Goal: Navigation & Orientation: Find specific page/section

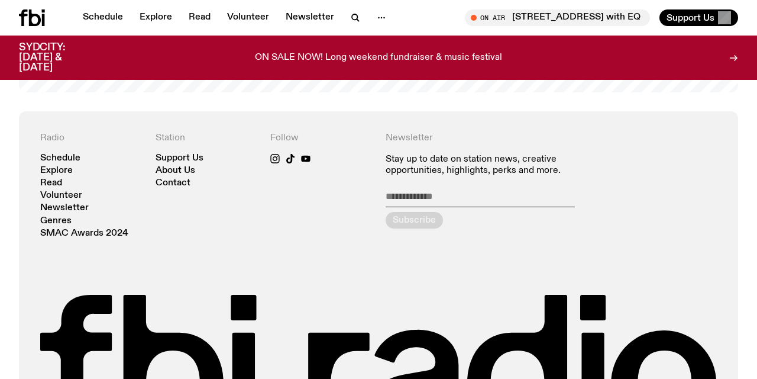
scroll to position [2437, 0]
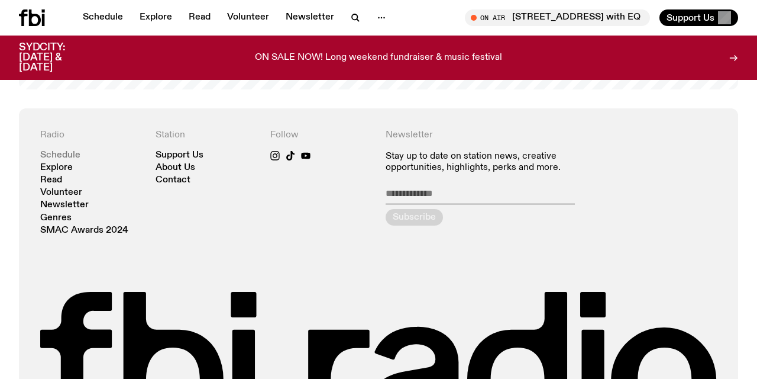
click at [57, 151] on link "Schedule" at bounding box center [60, 155] width 40 height 9
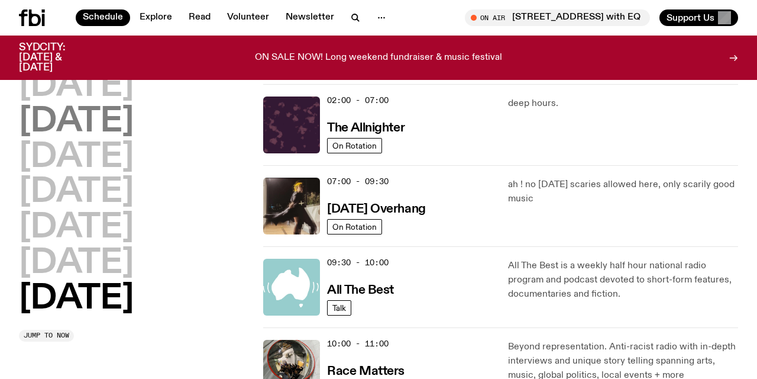
scroll to position [102, 0]
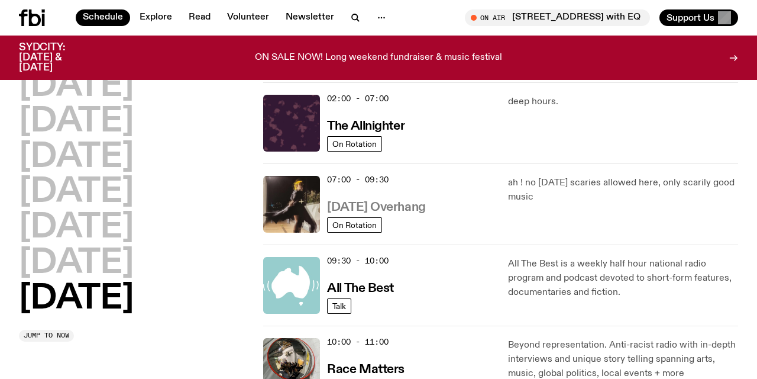
click at [402, 205] on h3 "[DATE] Overhang" at bounding box center [376, 207] width 98 height 12
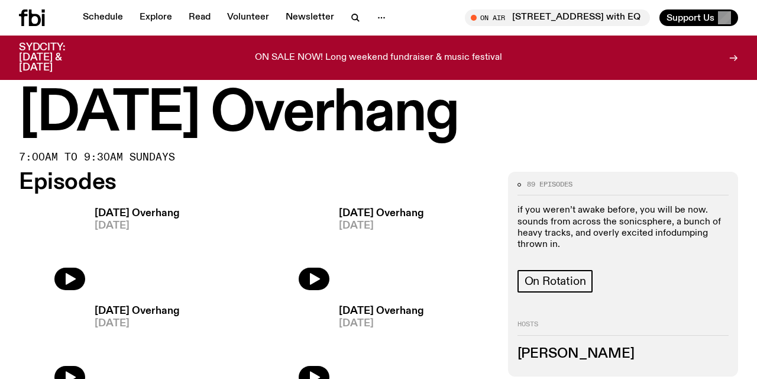
scroll to position [5, 0]
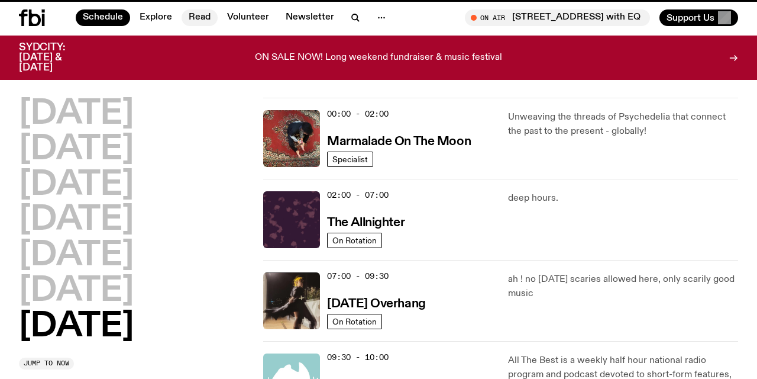
scroll to position [102, 0]
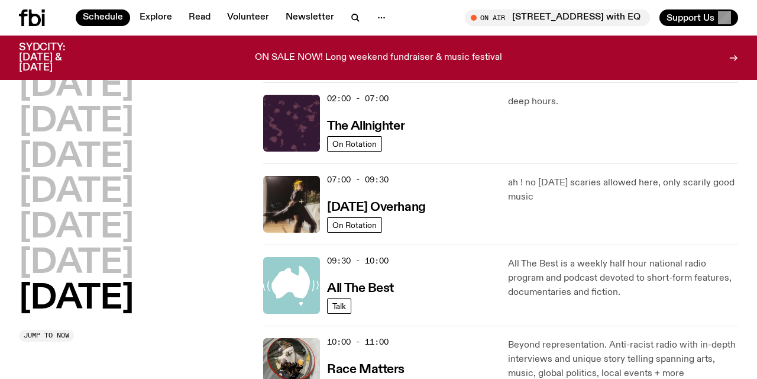
click at [208, 296] on div "[DATE] [DATE] [DATE] [DATE] [DATE] [DATE] [DATE]" at bounding box center [134, 193] width 230 height 246
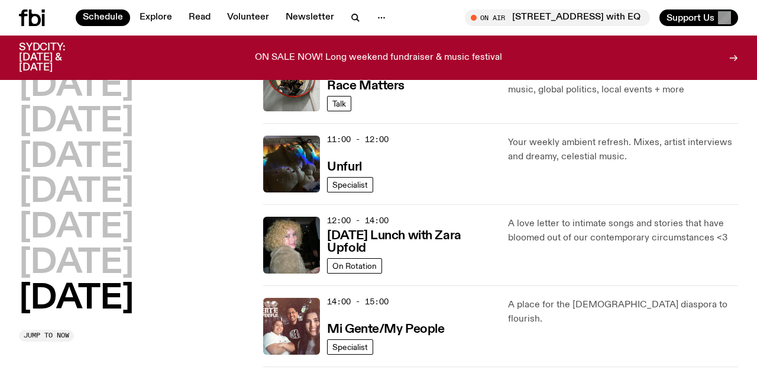
scroll to position [408, 0]
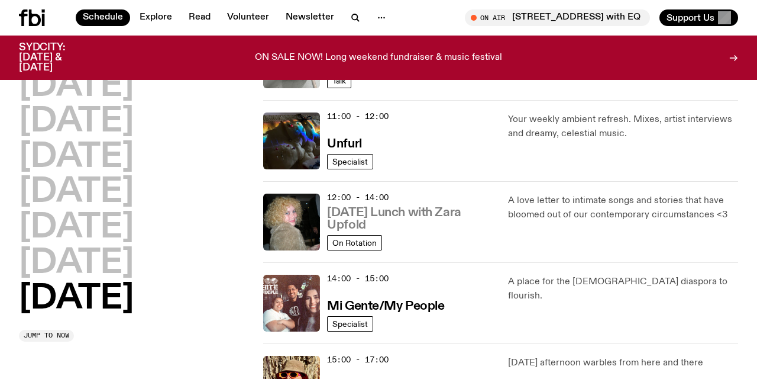
click at [363, 210] on h3 "[DATE] Lunch with Zara Upfold" at bounding box center [410, 218] width 166 height 25
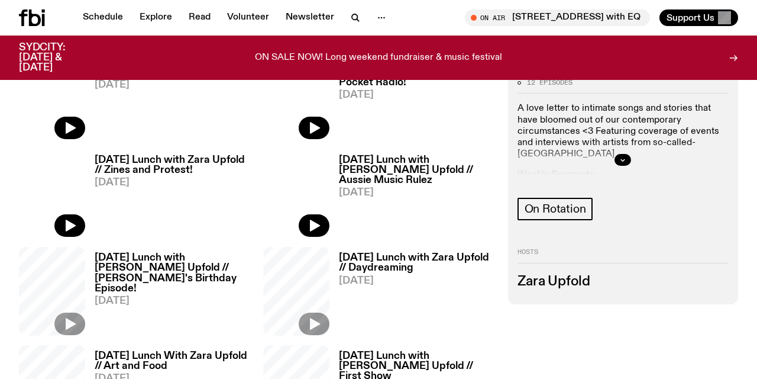
scroll to position [421, 0]
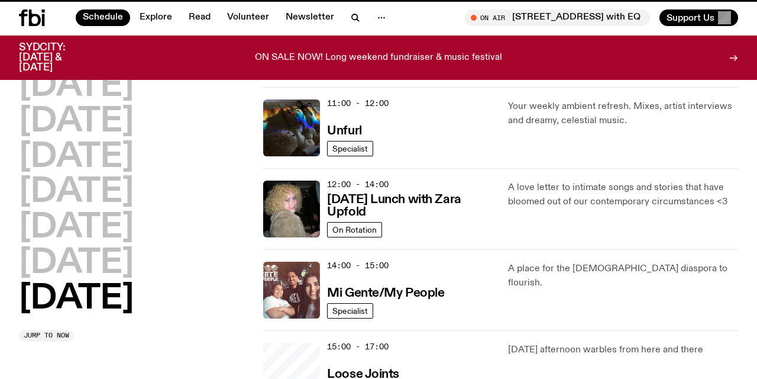
scroll to position [408, 0]
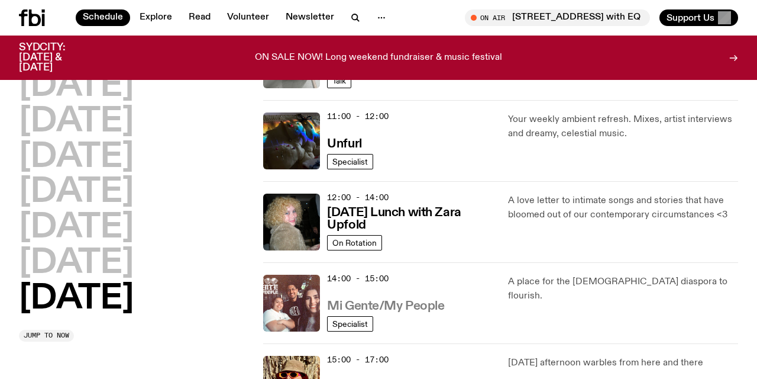
click at [382, 301] on h3 "Mi Gente/My People" at bounding box center [385, 306] width 117 height 12
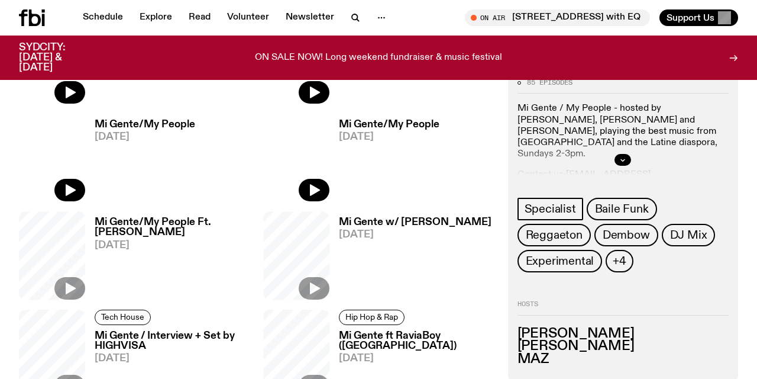
scroll to position [398, 0]
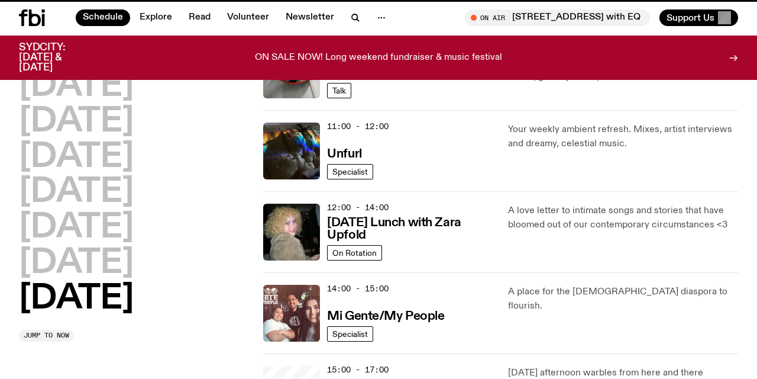
scroll to position [408, 0]
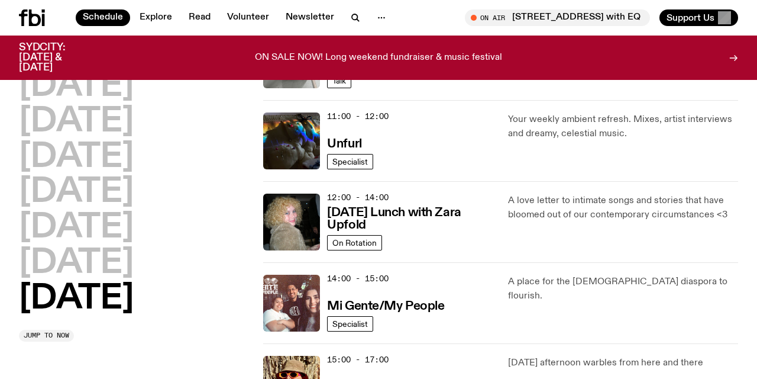
click at [211, 320] on div "[DATE] [DATE] [DATE] [DATE] [DATE] [DATE] [DATE] Jump to now" at bounding box center [134, 206] width 230 height 272
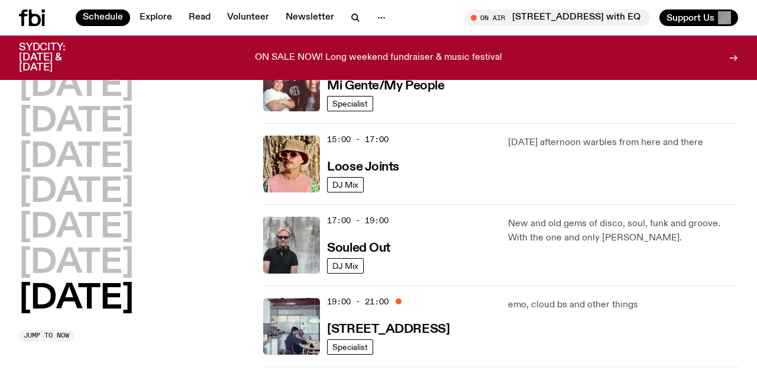
scroll to position [633, 0]
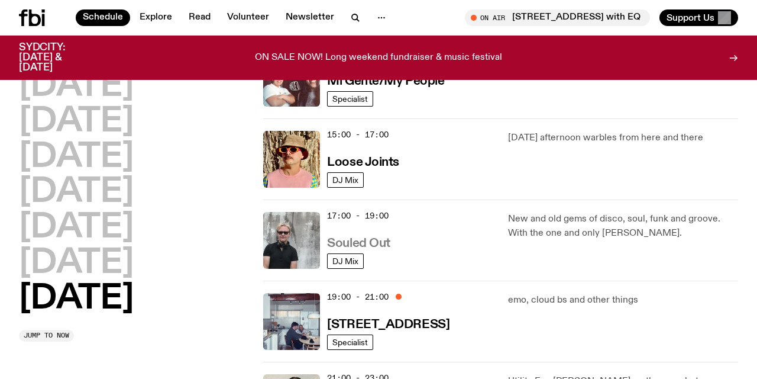
click at [379, 240] on h3 "Souled Out" at bounding box center [358, 243] width 63 height 12
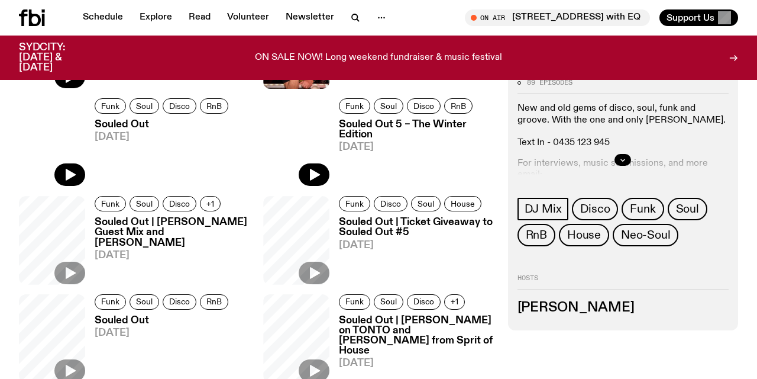
scroll to position [415, 0]
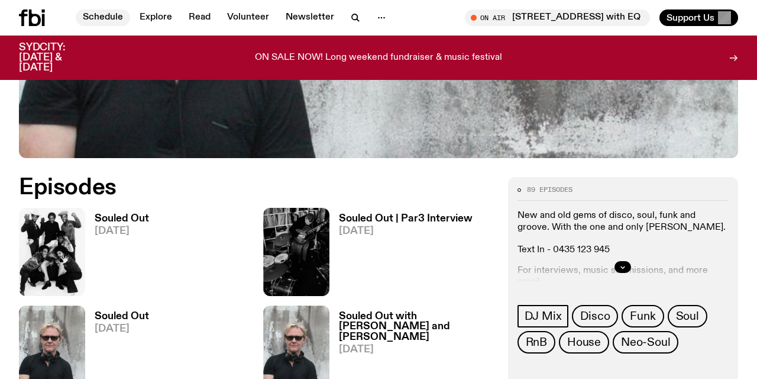
click at [104, 16] on link "Schedule" at bounding box center [103, 17] width 54 height 17
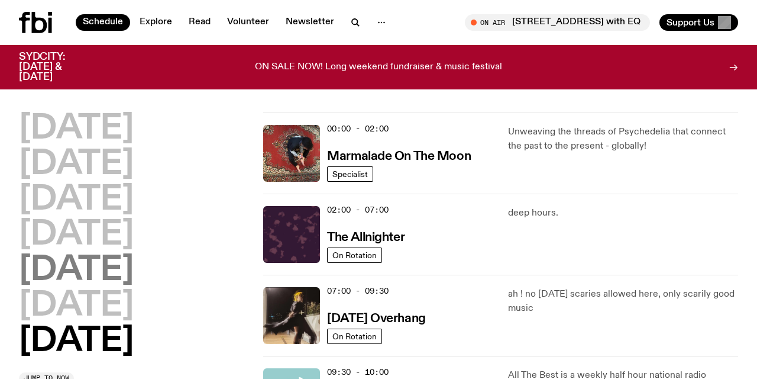
click at [93, 256] on h2 "[DATE]" at bounding box center [76, 270] width 115 height 33
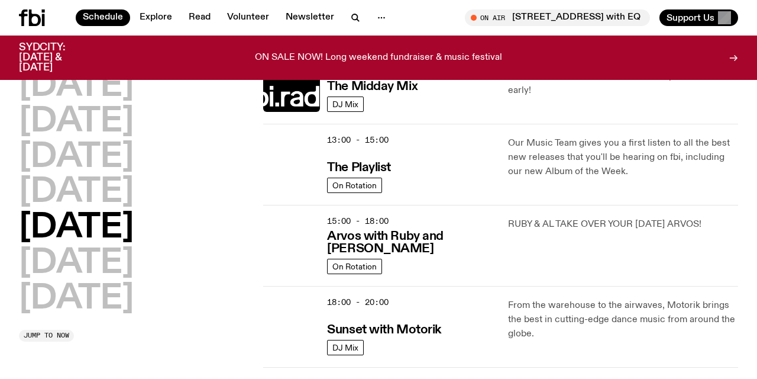
scroll to position [341, 0]
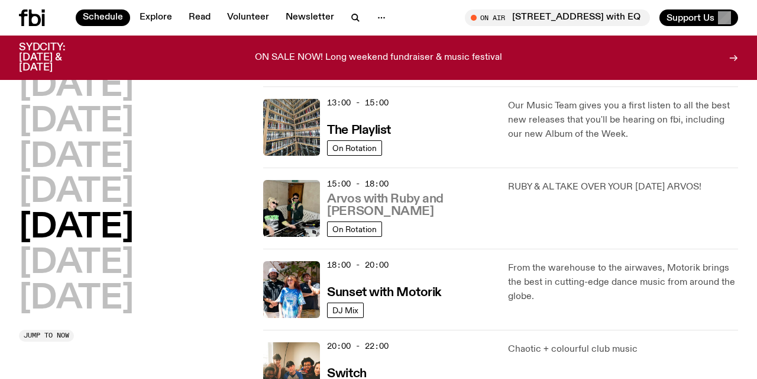
click at [401, 208] on h3 "Arvos with Ruby and [PERSON_NAME]" at bounding box center [410, 205] width 166 height 25
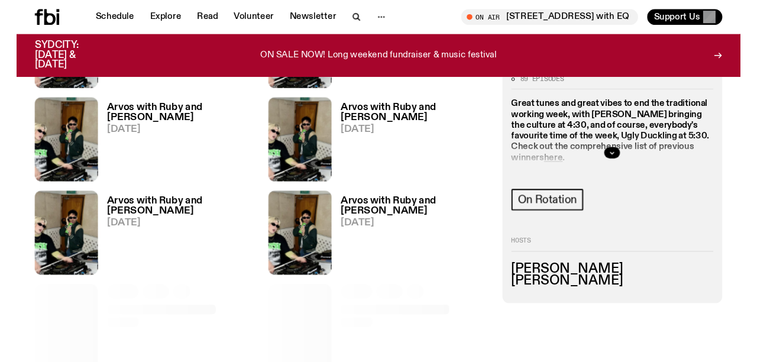
scroll to position [375, 0]
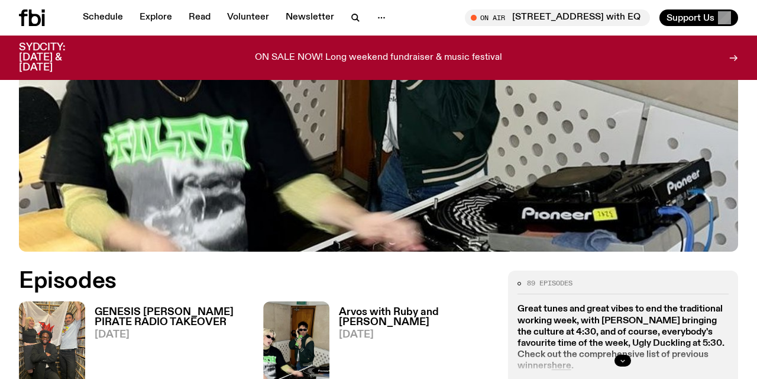
click at [625, 357] on icon "button" at bounding box center [622, 360] width 7 height 7
click at [565, 361] on strong "here" at bounding box center [562, 365] width 20 height 9
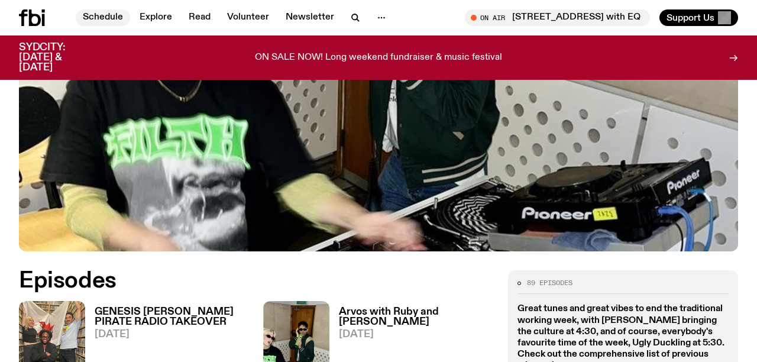
click at [107, 18] on link "Schedule" at bounding box center [103, 17] width 54 height 17
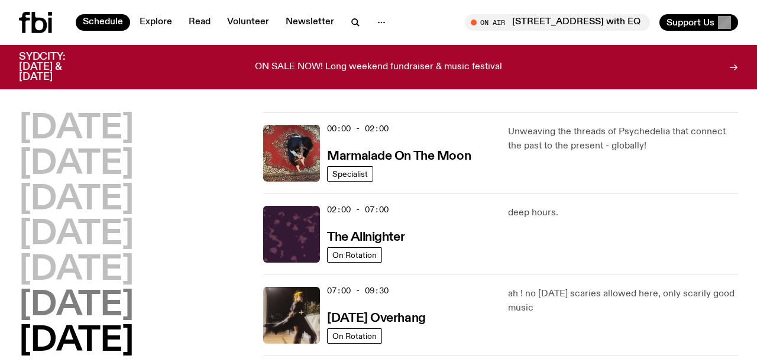
click at [115, 306] on h2 "[DATE]" at bounding box center [76, 305] width 115 height 33
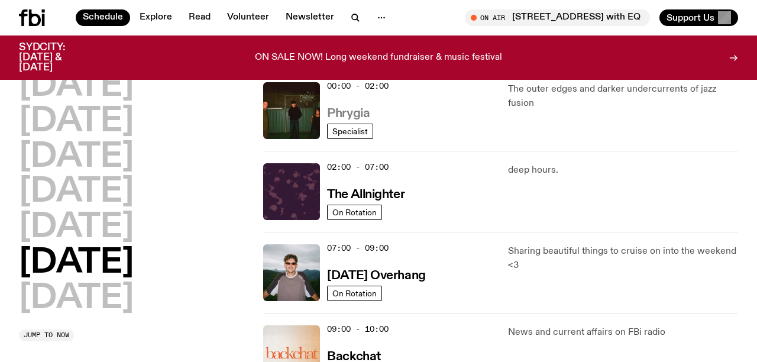
click at [347, 108] on h3 "Phrygia" at bounding box center [348, 114] width 43 height 12
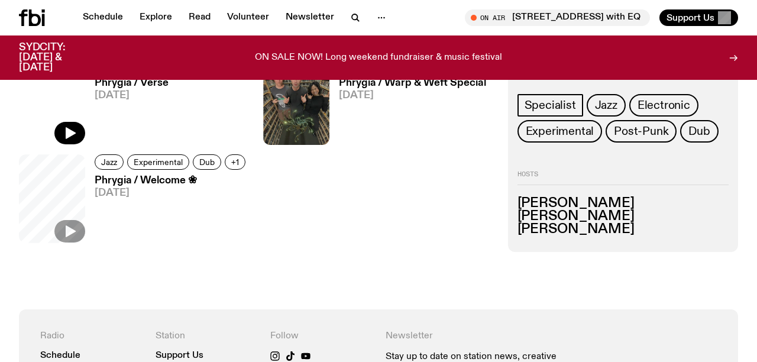
scroll to position [457, 0]
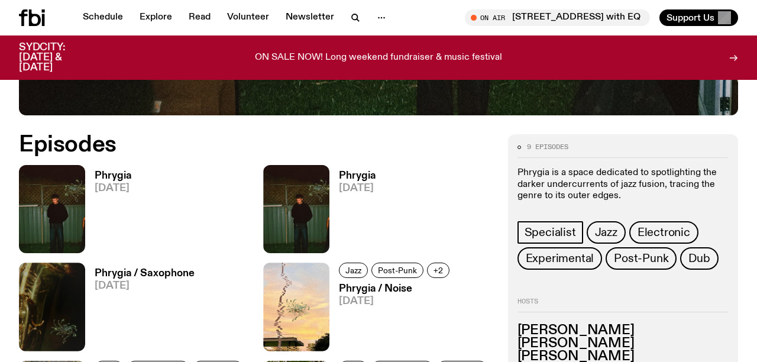
click at [119, 172] on h3 "Phrygia" at bounding box center [113, 176] width 37 height 10
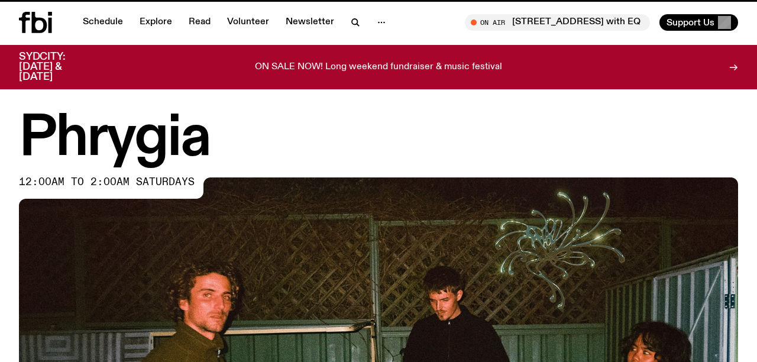
scroll to position [457, 0]
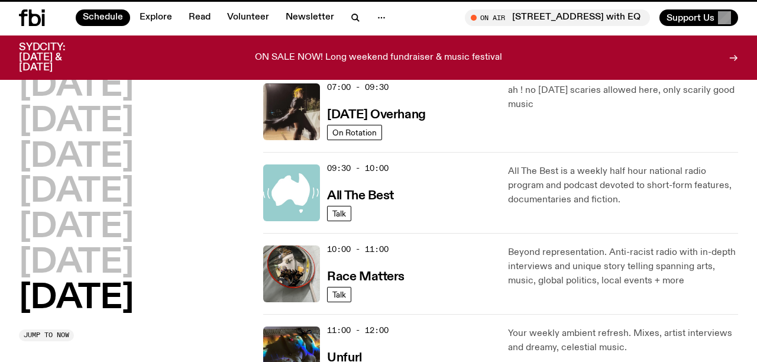
scroll to position [33, 0]
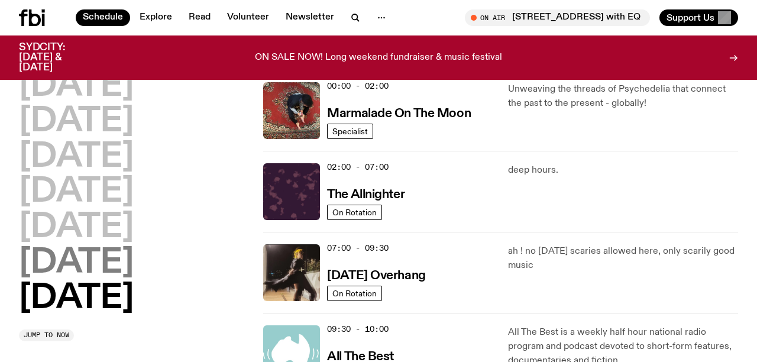
click at [112, 256] on h2 "[DATE]" at bounding box center [76, 263] width 115 height 33
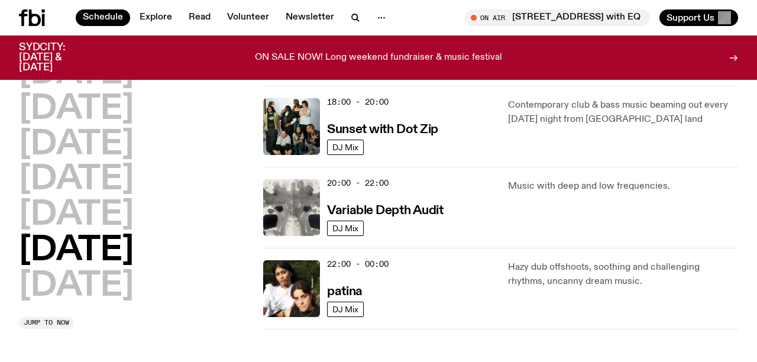
scroll to position [748, 0]
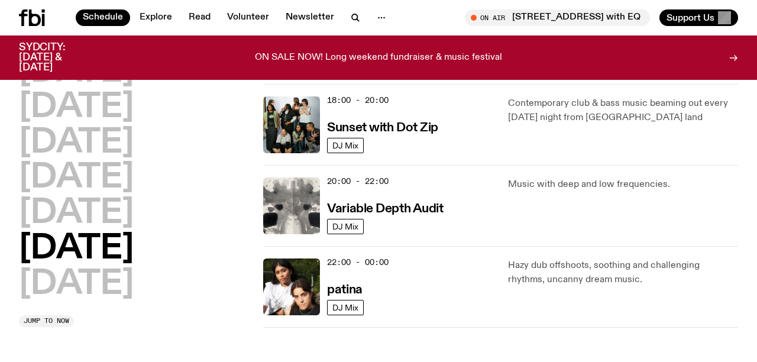
click at [376, 288] on div "22:00 - 00:00 patina" at bounding box center [410, 287] width 166 height 57
click at [346, 285] on h3 "patina" at bounding box center [344, 290] width 35 height 12
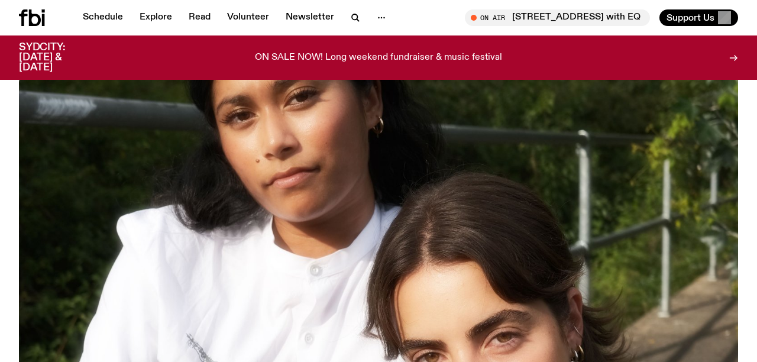
scroll to position [105, 0]
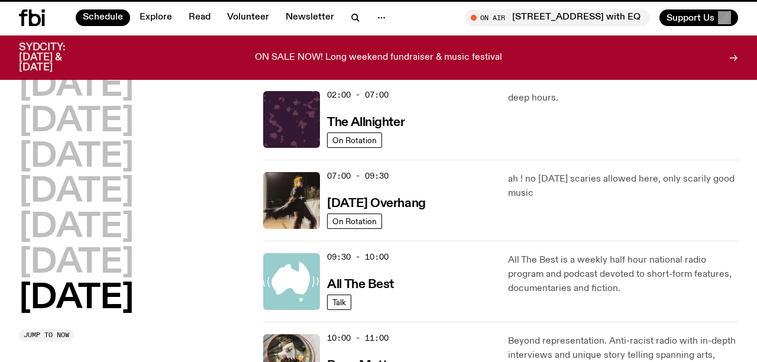
scroll to position [748, 0]
